Goal: Task Accomplishment & Management: Use online tool/utility

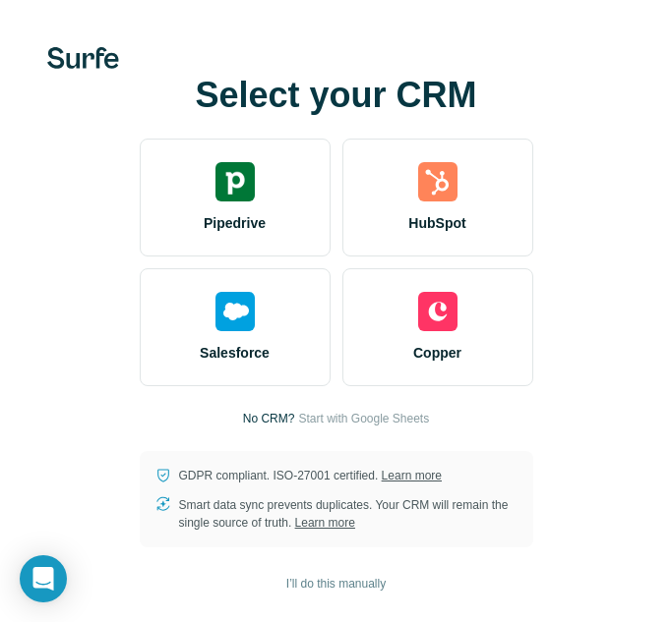
click at [590, 123] on div "Select your CRM Pipedrive HubSpot Salesforce Copper No CRM? Start with Google S…" at bounding box center [335, 312] width 593 height 472
click at [353, 416] on span "Start with Google Sheets" at bounding box center [363, 419] width 131 height 18
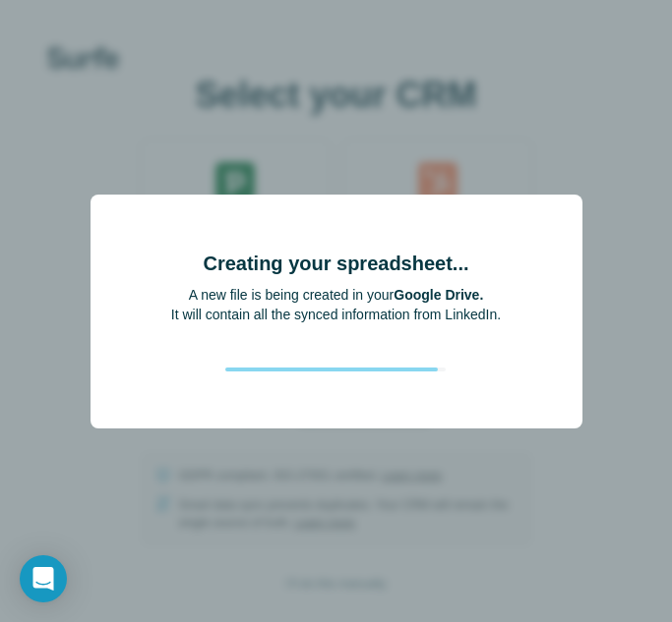
click at [472, 444] on div "Creating your spreadsheet... A new file is being created in your Google Drive. …" at bounding box center [336, 311] width 672 height 622
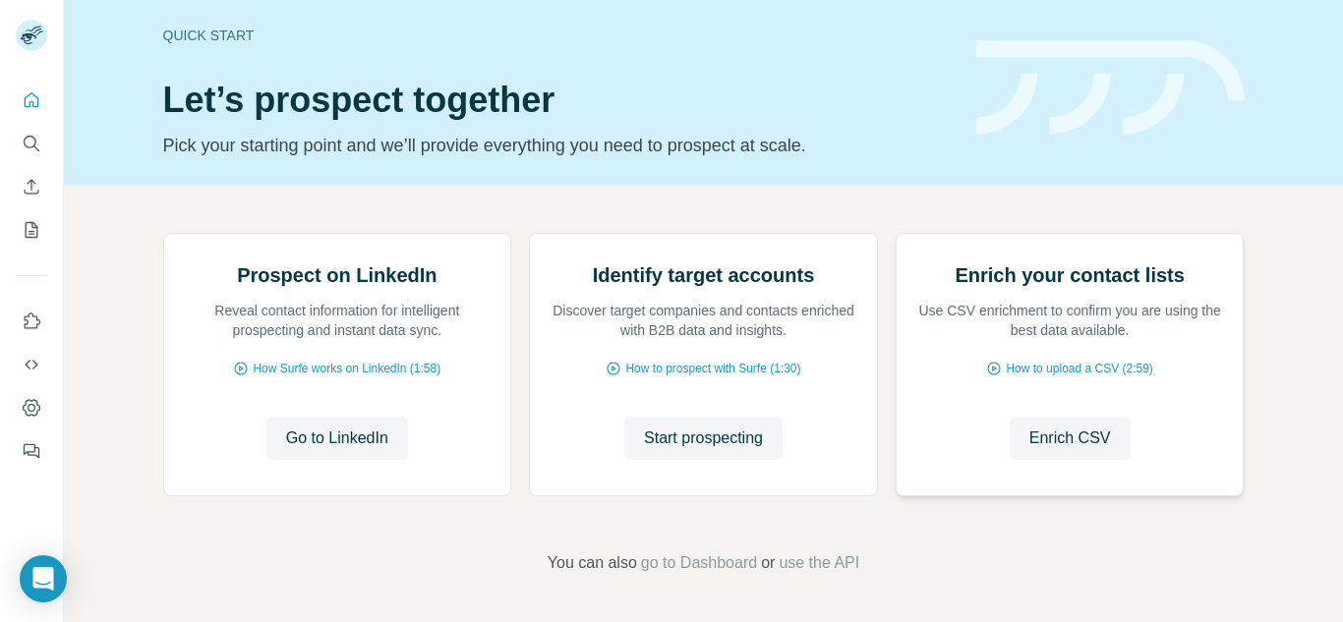
scroll to position [205, 0]
click at [351, 436] on span "Go to LinkedIn" at bounding box center [337, 439] width 102 height 24
click at [428, 367] on span "How Surfe works on LinkedIn (1:58)" at bounding box center [347, 369] width 188 height 18
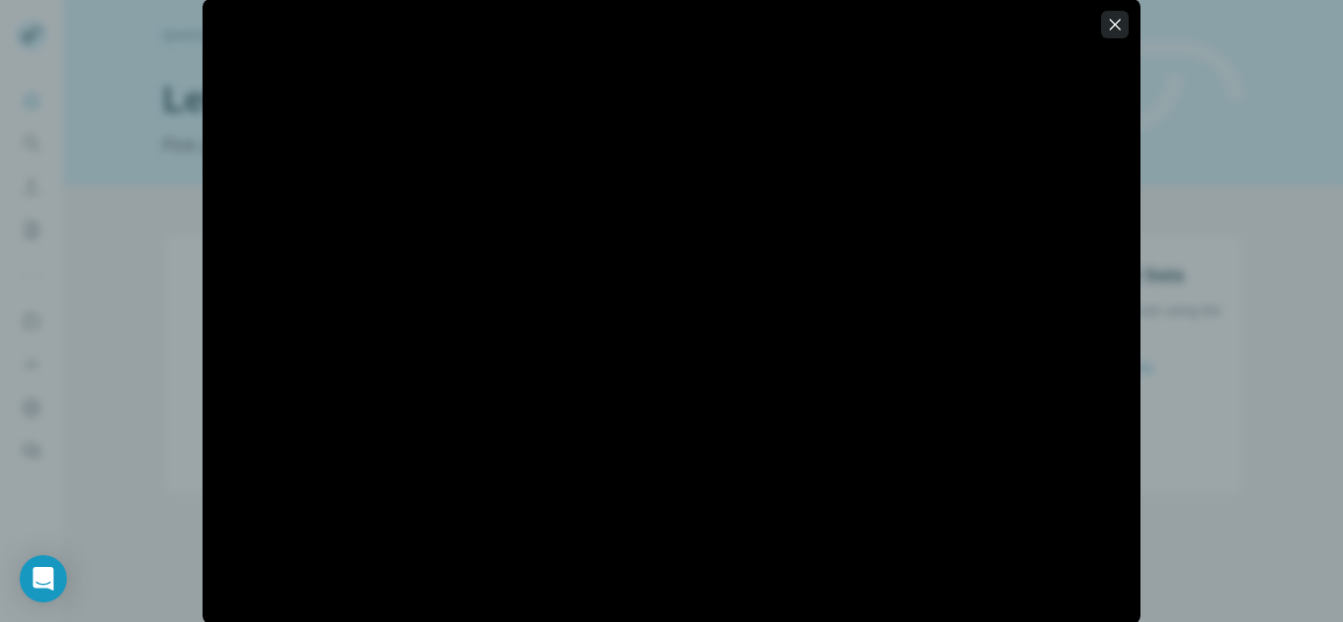
click at [1116, 33] on button "button" at bounding box center [1115, 25] width 28 height 28
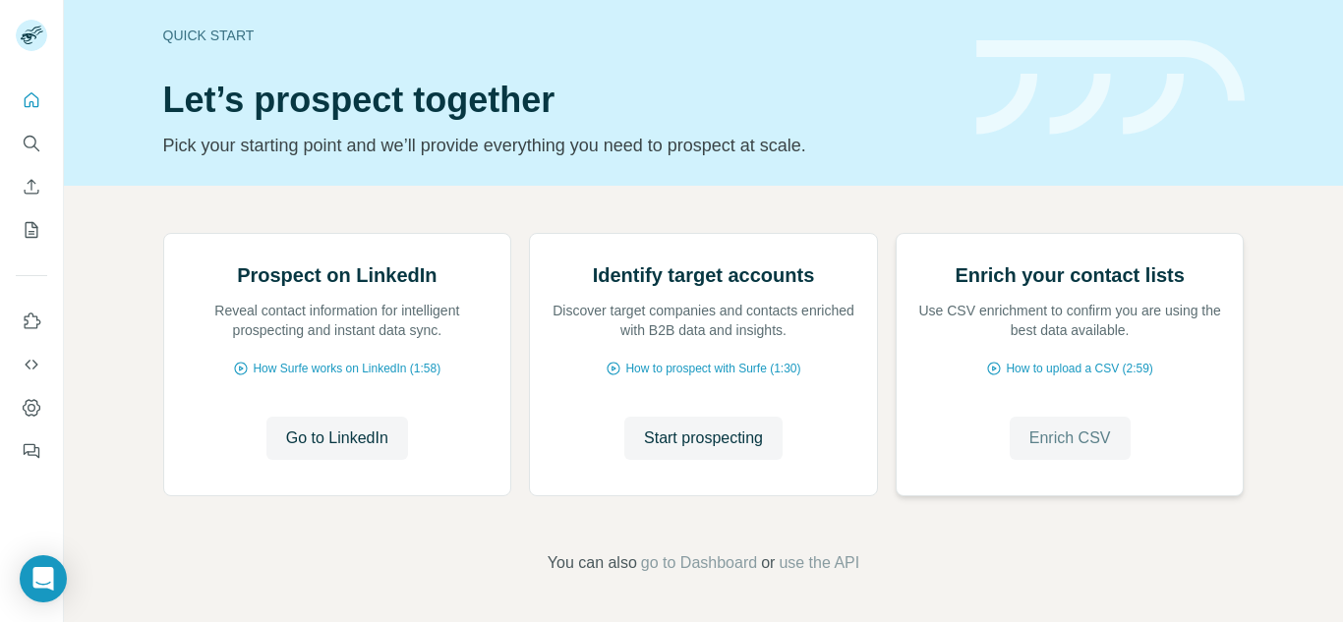
click at [1049, 444] on span "Enrich CSV" at bounding box center [1070, 439] width 82 height 24
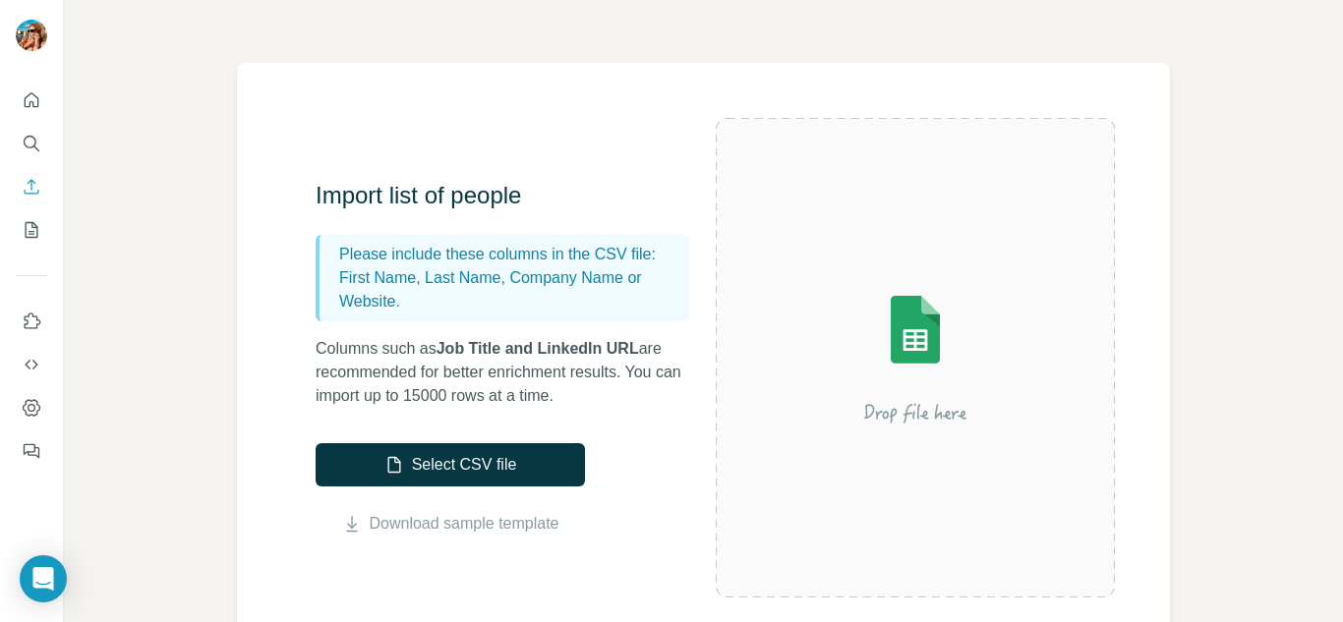
scroll to position [93, 0]
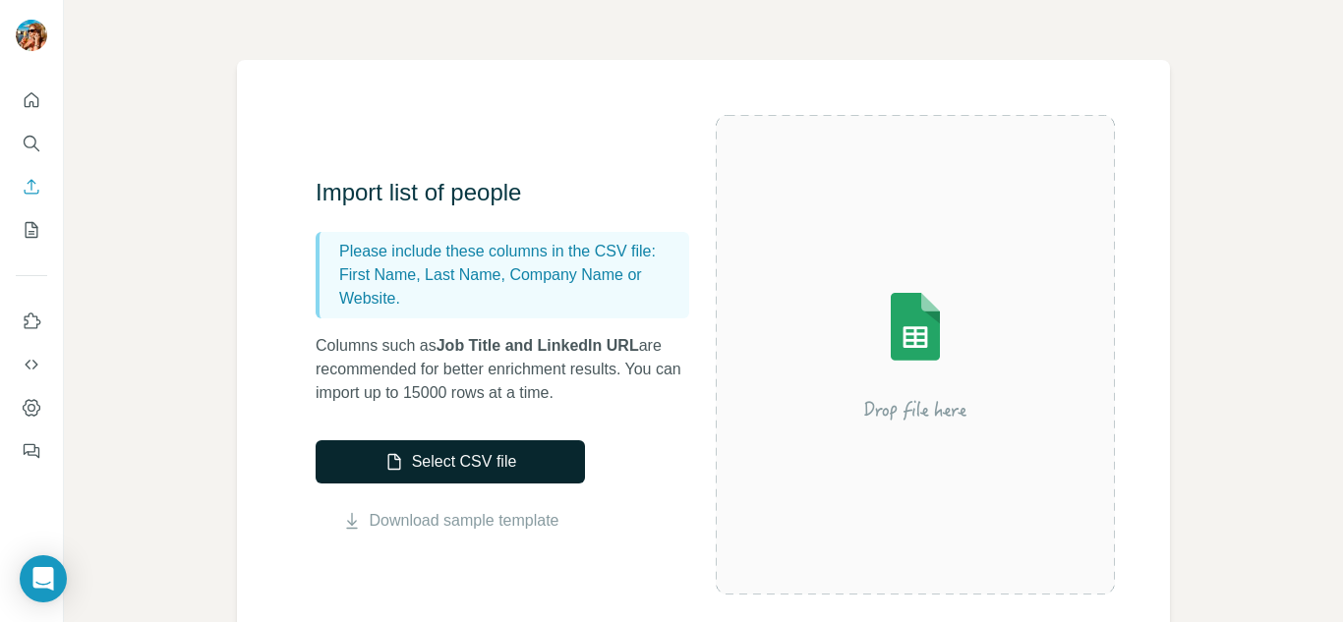
click at [487, 467] on button "Select CSV file" at bounding box center [450, 461] width 269 height 43
